Goal: Task Accomplishment & Management: Use online tool/utility

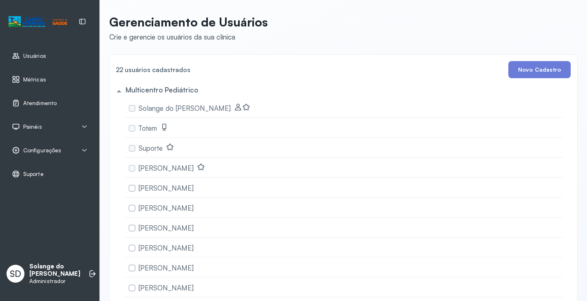
click at [52, 105] on span "Atendimento" at bounding box center [39, 103] width 33 height 7
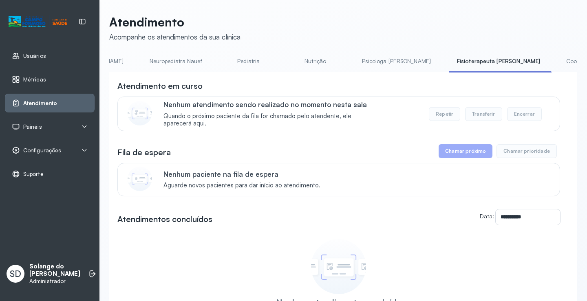
scroll to position [0, 163]
click at [554, 62] on link "Coordenadora Solange" at bounding box center [592, 61] width 76 height 13
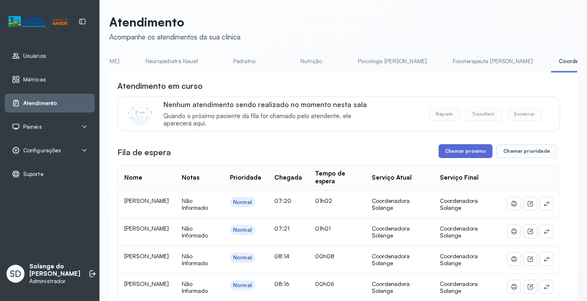
click at [453, 151] on button "Chamar próximo" at bounding box center [466, 151] width 54 height 14
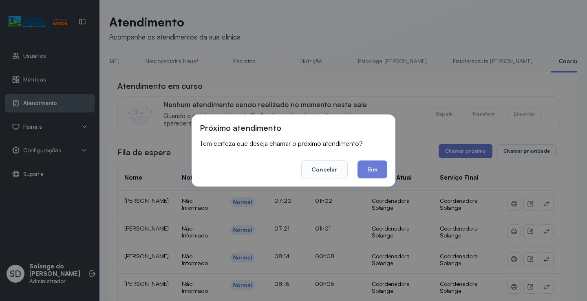
click at [371, 168] on button "Sim" at bounding box center [373, 170] width 30 height 18
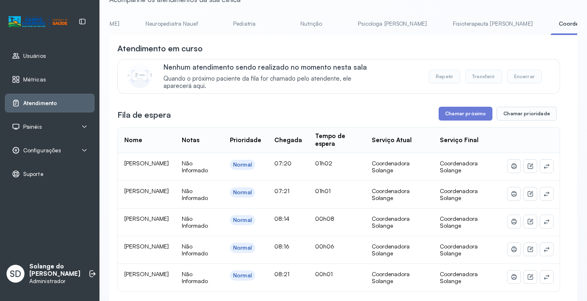
scroll to position [0, 0]
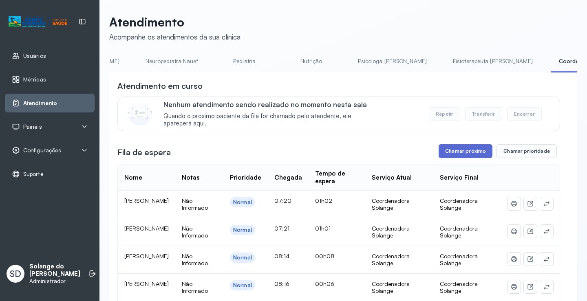
click at [450, 152] on button "Chamar próximo" at bounding box center [466, 151] width 54 height 14
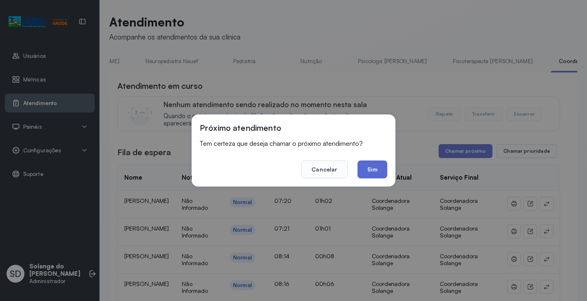
click at [376, 171] on button "Sim" at bounding box center [373, 170] width 30 height 18
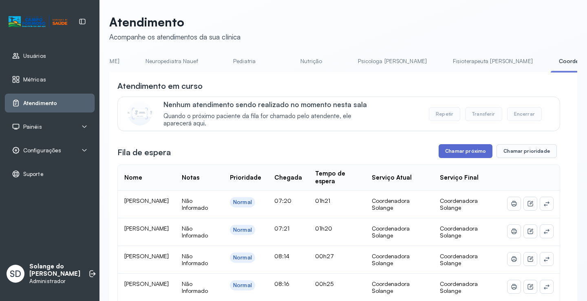
click at [451, 153] on button "Chamar próximo" at bounding box center [466, 151] width 54 height 14
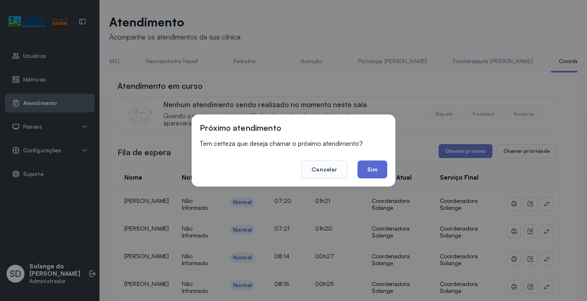
click at [375, 169] on button "Sim" at bounding box center [373, 170] width 30 height 18
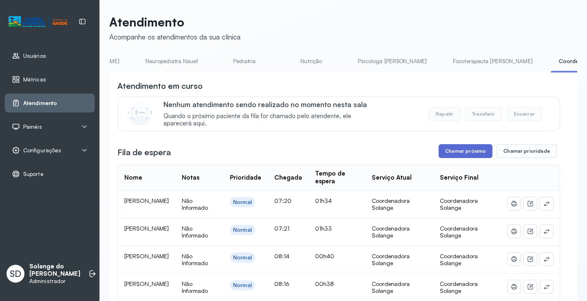
click at [462, 157] on button "Chamar próximo" at bounding box center [466, 151] width 54 height 14
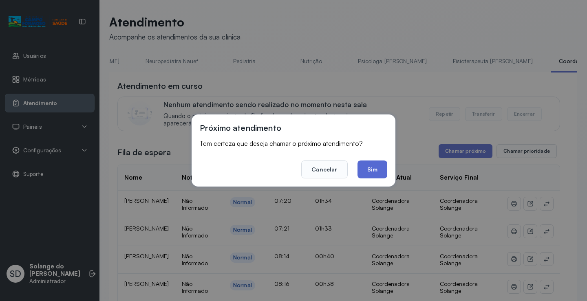
click at [378, 170] on button "Sim" at bounding box center [373, 170] width 30 height 18
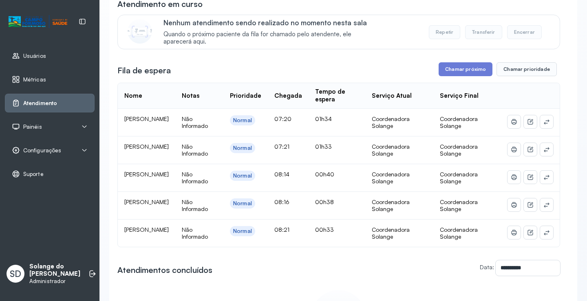
scroll to position [122, 0]
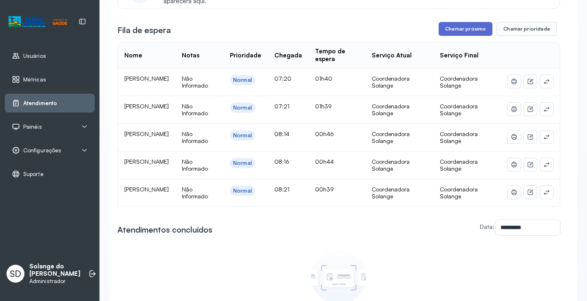
click at [442, 34] on button "Chamar próximo" at bounding box center [466, 29] width 54 height 14
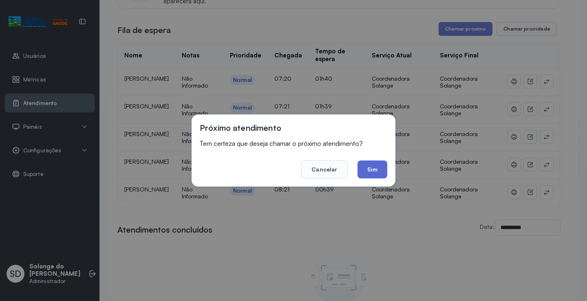
click at [373, 170] on button "Sim" at bounding box center [373, 170] width 30 height 18
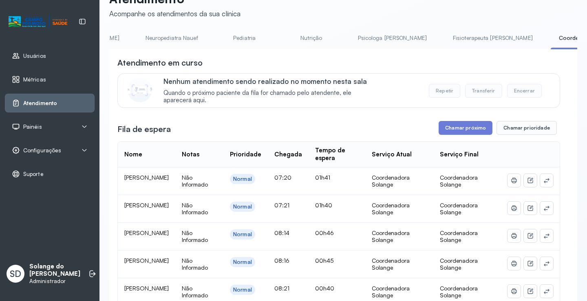
scroll to position [0, 0]
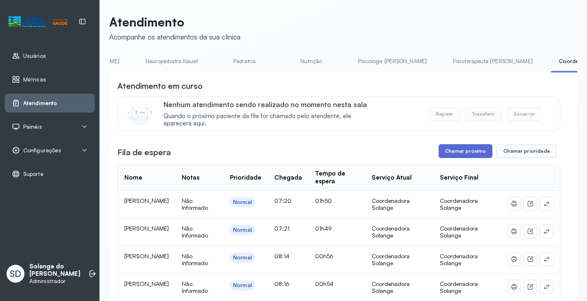
click at [454, 157] on button "Chamar próximo" at bounding box center [466, 151] width 54 height 14
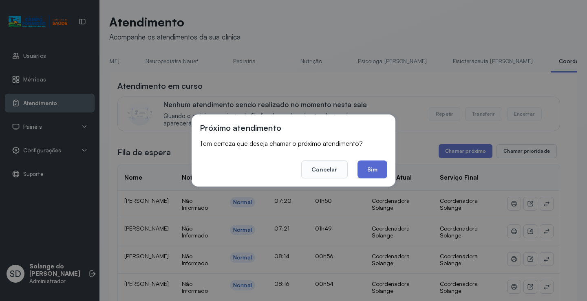
click at [370, 167] on button "Sim" at bounding box center [373, 170] width 30 height 18
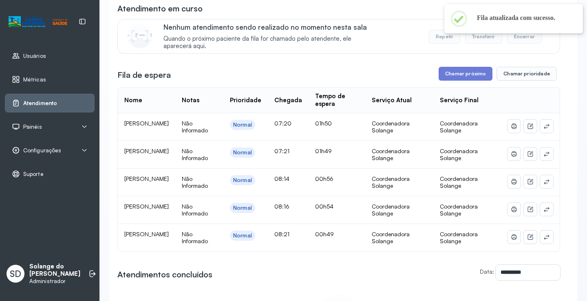
scroll to position [82, 0]
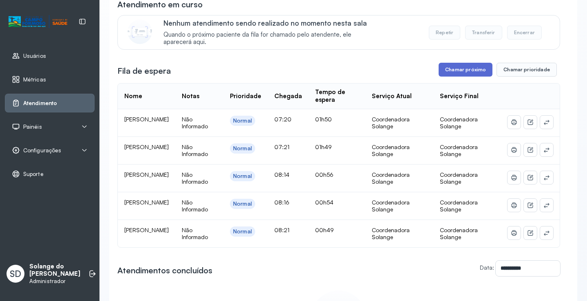
click at [458, 70] on button "Chamar próximo" at bounding box center [466, 70] width 54 height 14
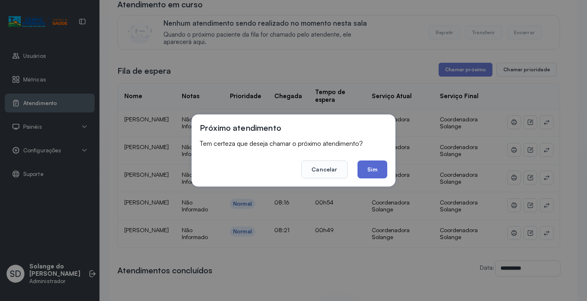
click at [373, 169] on button "Sim" at bounding box center [373, 170] width 30 height 18
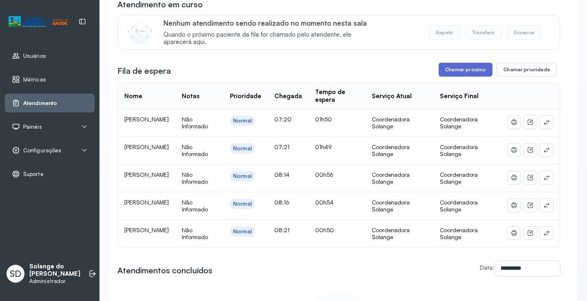
click at [474, 72] on button "Chamar próximo" at bounding box center [466, 70] width 54 height 14
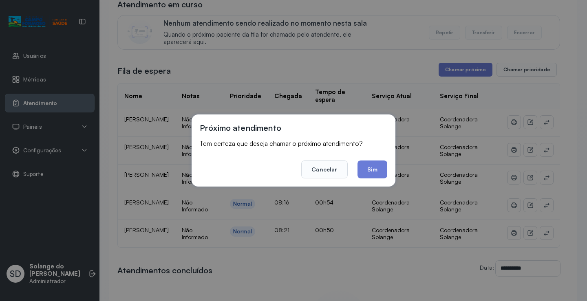
drag, startPoint x: 369, startPoint y: 173, endPoint x: 366, endPoint y: 167, distance: 6.4
click at [368, 172] on button "Sim" at bounding box center [373, 170] width 30 height 18
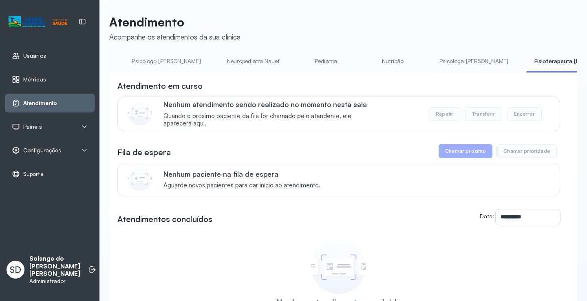
scroll to position [0, 98]
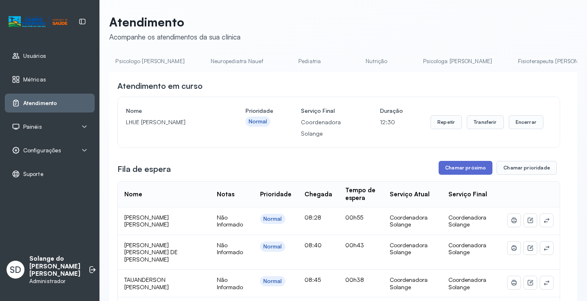
click at [466, 170] on button "Chamar próximo" at bounding box center [466, 168] width 54 height 14
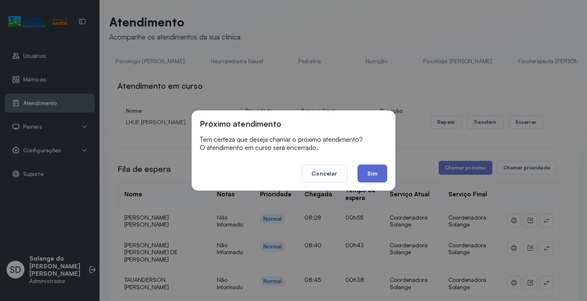
click at [378, 177] on button "Sim" at bounding box center [373, 174] width 30 height 18
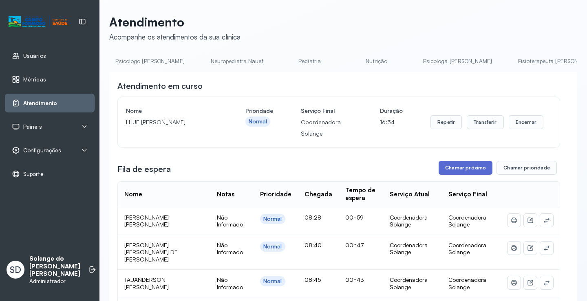
click at [472, 167] on button "Chamar próximo" at bounding box center [466, 168] width 54 height 14
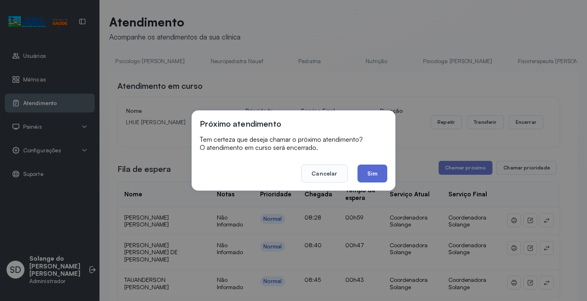
click at [372, 176] on button "Sim" at bounding box center [373, 174] width 30 height 18
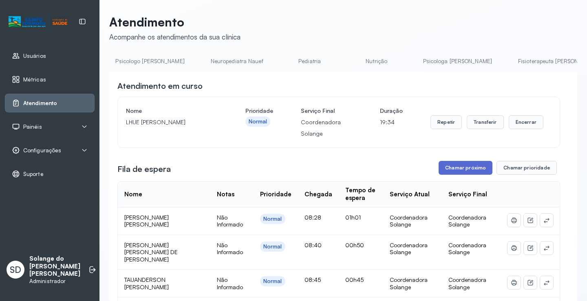
click at [462, 167] on button "Chamar próximo" at bounding box center [466, 168] width 54 height 14
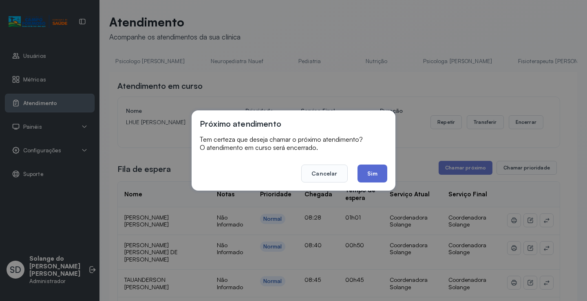
click at [375, 175] on button "Sim" at bounding box center [373, 174] width 30 height 18
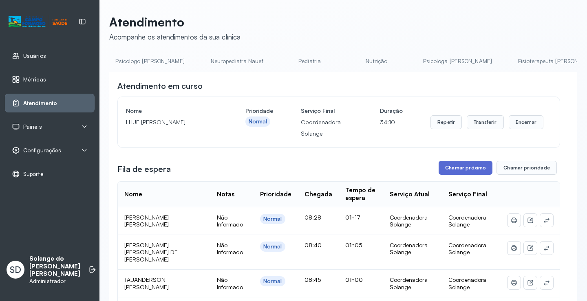
click at [459, 175] on button "Chamar próximo" at bounding box center [466, 168] width 54 height 14
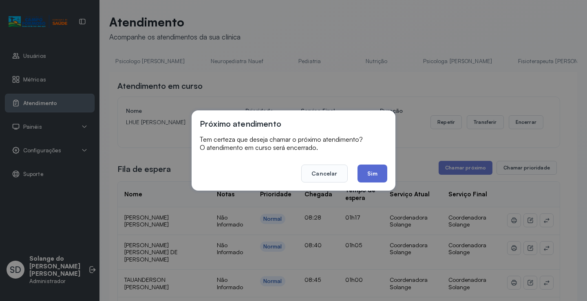
click at [376, 172] on button "Sim" at bounding box center [373, 174] width 30 height 18
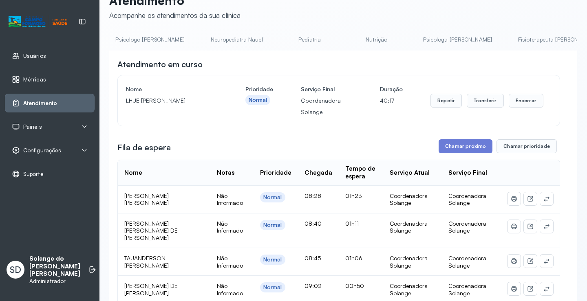
scroll to position [0, 0]
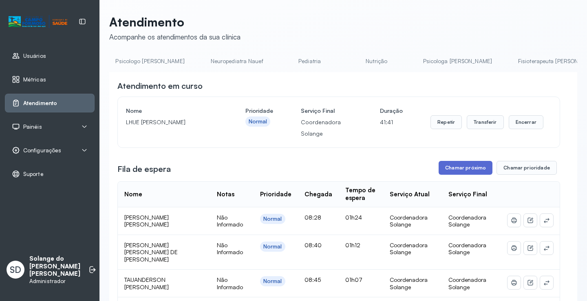
click at [460, 172] on button "Chamar próximo" at bounding box center [466, 168] width 54 height 14
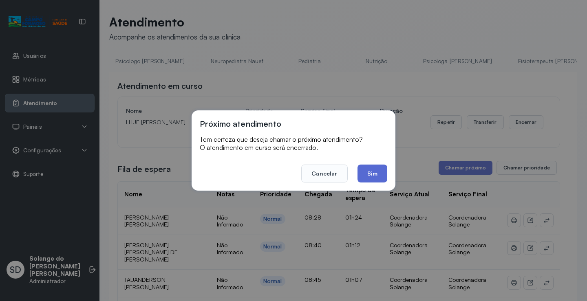
click at [369, 172] on button "Sim" at bounding box center [373, 174] width 30 height 18
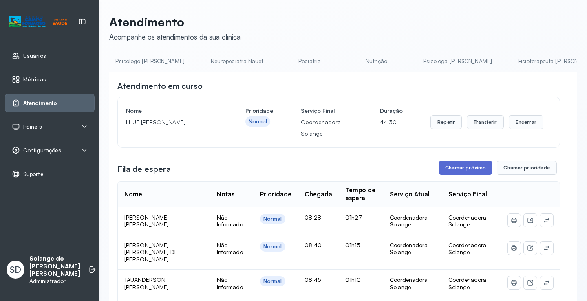
click at [459, 169] on button "Chamar próximo" at bounding box center [466, 168] width 54 height 14
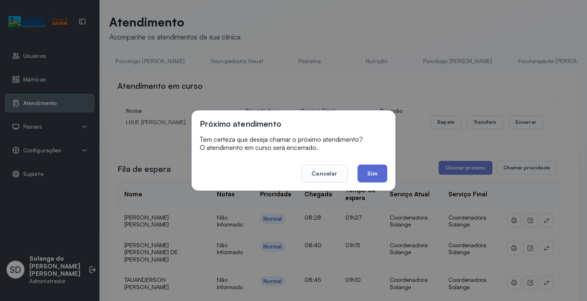
click at [370, 174] on button "Sim" at bounding box center [373, 174] width 30 height 18
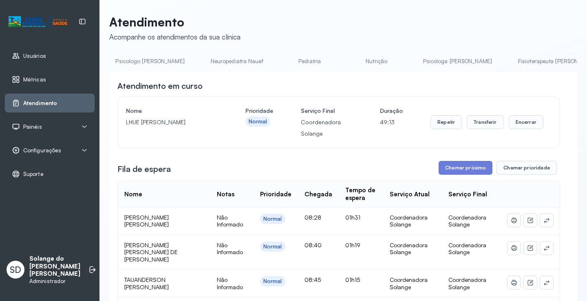
click at [464, 170] on button "Chamar próximo" at bounding box center [466, 168] width 54 height 14
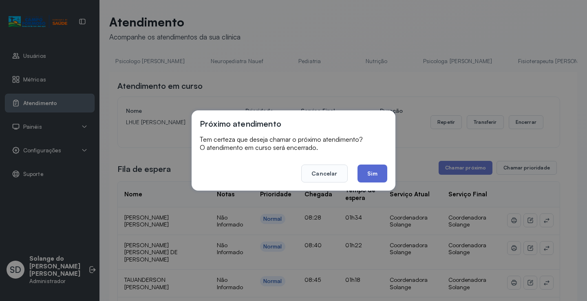
click at [373, 174] on button "Sim" at bounding box center [373, 174] width 30 height 18
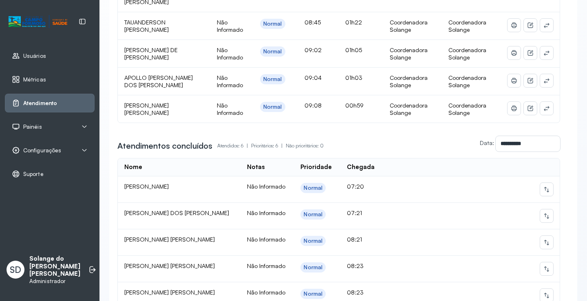
scroll to position [369, 0]
